Goal: Transaction & Acquisition: Purchase product/service

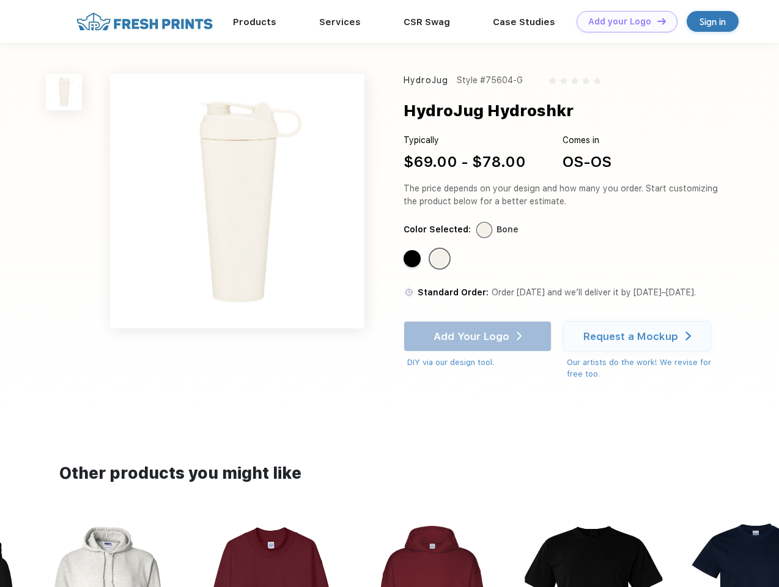
click at [623, 21] on link "Add your Logo Design Tool" at bounding box center [627, 21] width 101 height 21
click at [0, 0] on div "Design Tool" at bounding box center [0, 0] width 0 height 0
click at [656, 21] on link "Add your Logo Design Tool" at bounding box center [627, 21] width 101 height 21
click at [64, 92] on img at bounding box center [64, 92] width 36 height 36
click at [413, 259] on div "Standard Color" at bounding box center [412, 258] width 17 height 17
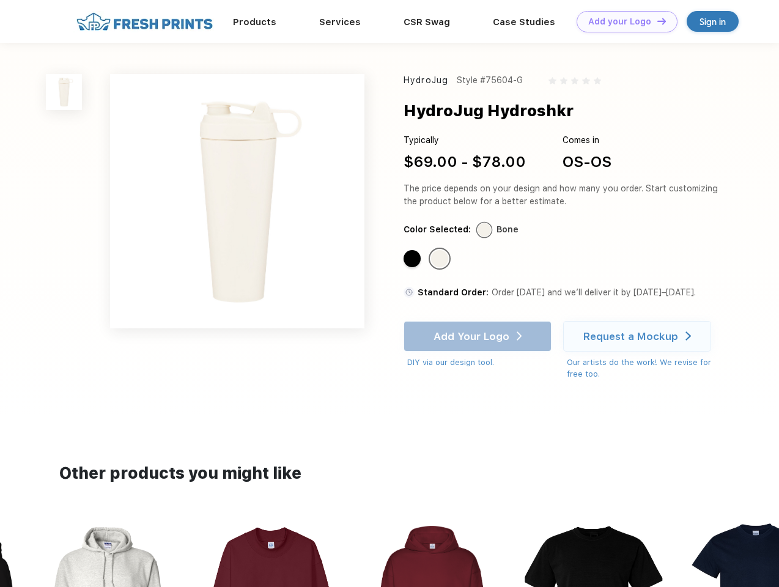
click at [441, 259] on div "Standard Color" at bounding box center [439, 258] width 17 height 17
click at [479, 336] on div "Add Your Logo DIY via our design tool. Ah shoot! This product isn't up in our d…" at bounding box center [478, 345] width 148 height 48
click at [639, 336] on div "Request a Mockup" at bounding box center [630, 336] width 95 height 12
